Goal: Information Seeking & Learning: Learn about a topic

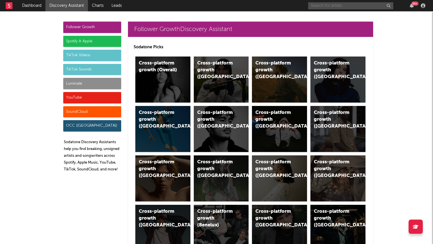
click at [336, 7] on input "text" at bounding box center [350, 5] width 85 height 7
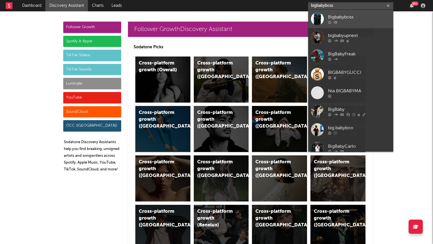
type input "bigbabyboss"
click at [331, 17] on div "Bigbabyboss" at bounding box center [359, 17] width 62 height 7
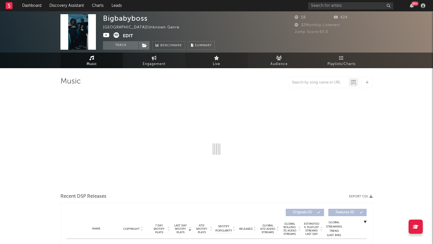
select select "1w"
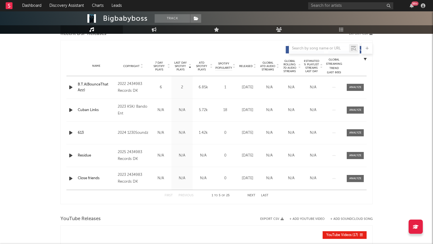
scroll to position [208, 0]
click at [69, 86] on icon "button" at bounding box center [71, 86] width 6 height 7
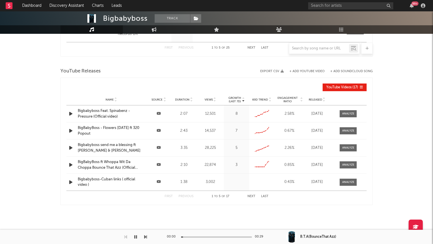
scroll to position [359, 0]
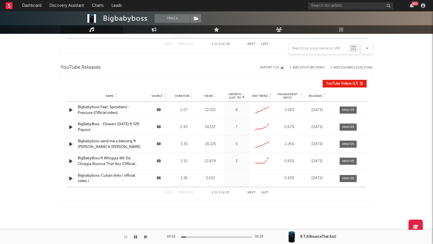
click at [70, 110] on icon "button" at bounding box center [71, 109] width 6 height 7
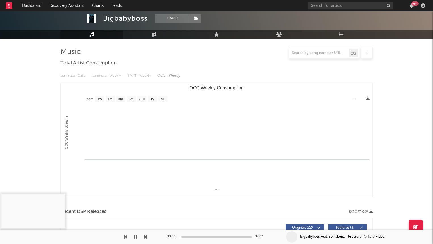
scroll to position [0, 0]
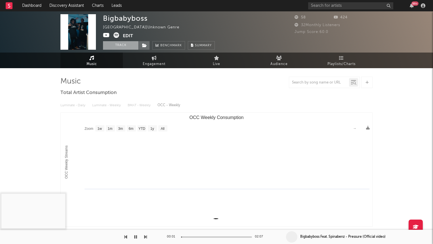
click at [117, 42] on button "Track" at bounding box center [120, 45] width 35 height 9
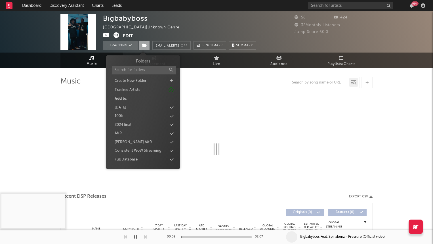
click at [140, 42] on span at bounding box center [143, 45] width 11 height 9
select select "1w"
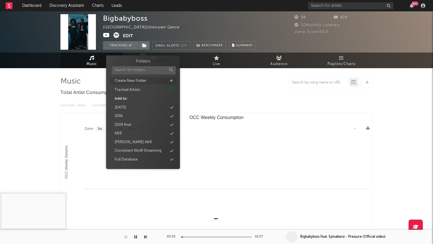
click at [170, 79] on icon at bounding box center [171, 81] width 3 height 4
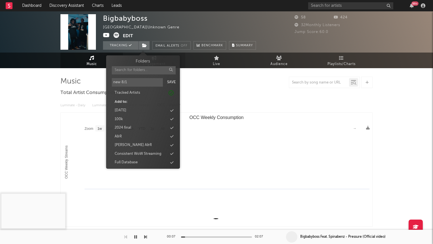
type input "new 8/19"
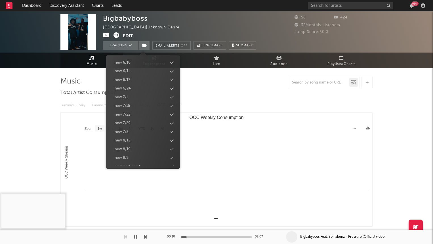
scroll to position [526, 0]
click at [134, 118] on div "new 8/19" at bounding box center [142, 117] width 65 height 7
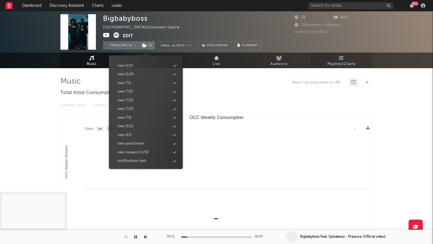
scroll to position [535, 0]
click at [320, 5] on input "text" at bounding box center [350, 5] width 85 height 7
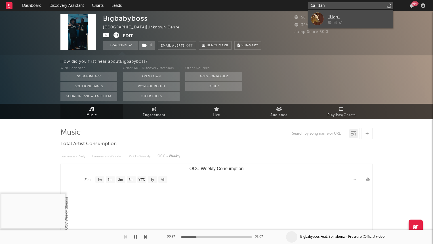
type input "1a=i1an"
click at [324, 12] on link "1i1an1" at bounding box center [350, 19] width 85 height 18
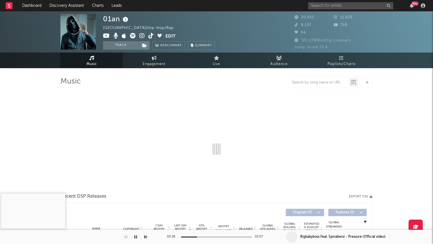
select select "6m"
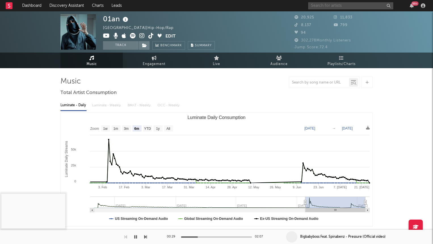
click at [337, 6] on input "text" at bounding box center [350, 5] width 85 height 7
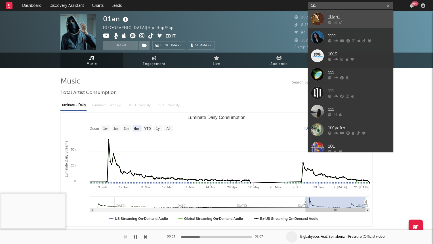
type input "1i1"
click at [339, 14] on div "1i1an1" at bounding box center [359, 17] width 62 height 7
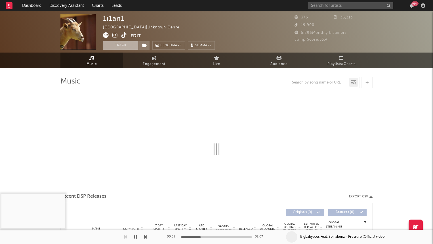
select select "1w"
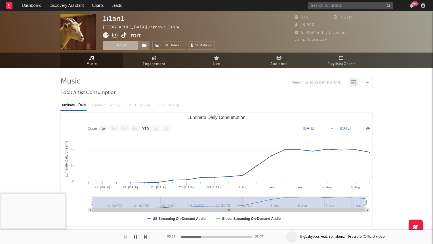
click at [125, 45] on button "Track" at bounding box center [120, 45] width 35 height 9
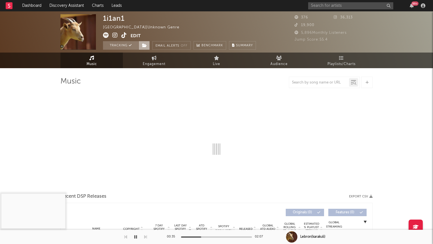
select select "1w"
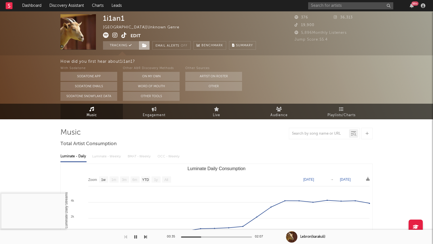
click at [143, 46] on icon at bounding box center [144, 45] width 5 height 4
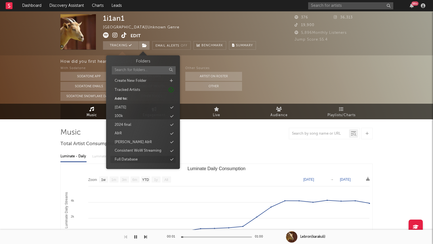
click at [135, 160] on div "Full Database" at bounding box center [126, 160] width 23 height 6
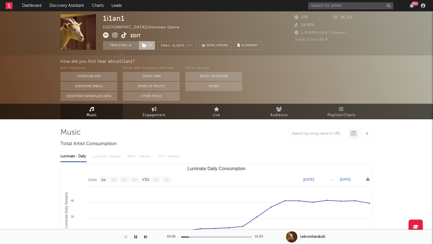
click at [146, 49] on span "( 1 )" at bounding box center [146, 45] width 17 height 9
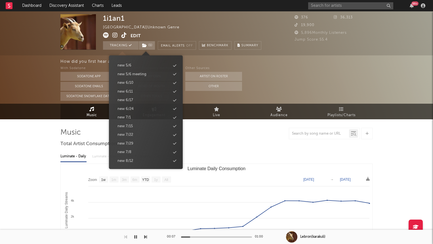
scroll to position [535, 0]
click at [134, 117] on div "new 8/19" at bounding box center [145, 117] width 65 height 7
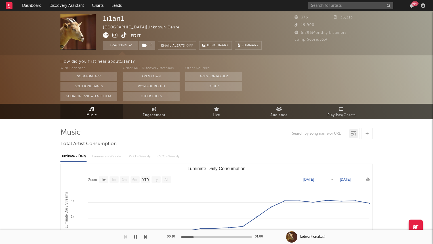
click at [116, 33] on icon at bounding box center [114, 35] width 5 height 6
